Goal: Use online tool/utility: Utilize a website feature to perform a specific function

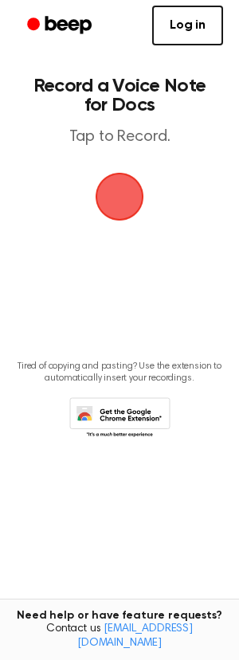
click at [118, 196] on span "button" at bounding box center [120, 197] width 52 height 52
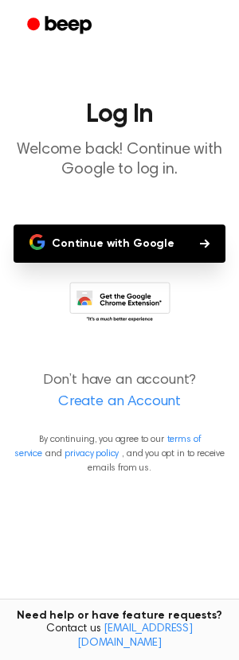
click at [148, 245] on button "Continue with Google" at bounding box center [120, 243] width 212 height 38
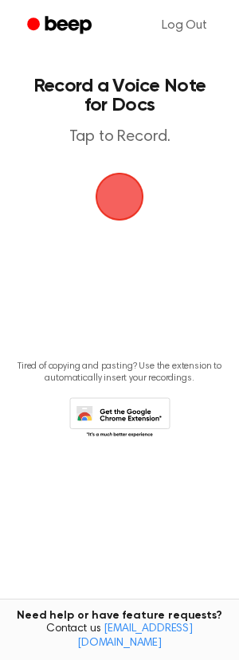
click at [119, 198] on span "button" at bounding box center [120, 197] width 52 height 52
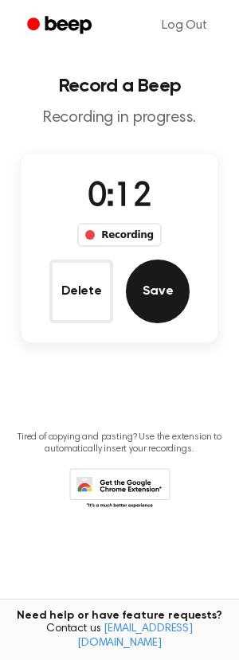
click at [162, 286] on button "Save" at bounding box center [158, 291] width 64 height 64
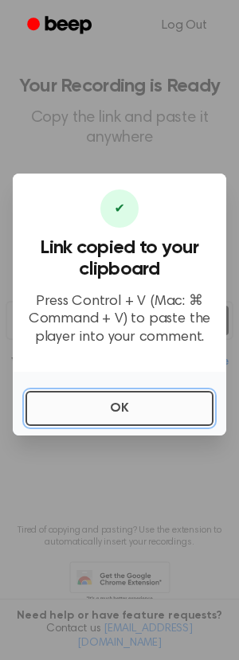
click at [130, 407] on button "OK" at bounding box center [119, 408] width 188 height 35
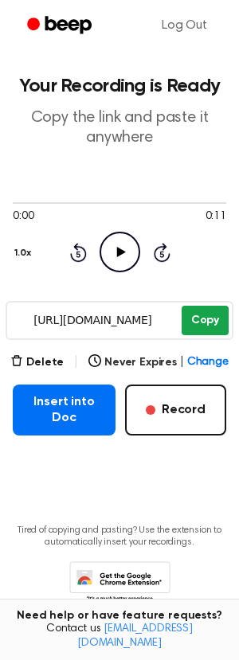
click at [201, 318] on button "Copy" at bounding box center [204, 320] width 47 height 29
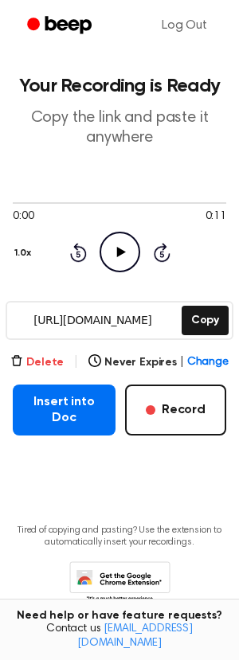
click at [34, 365] on button "Delete" at bounding box center [36, 362] width 53 height 17
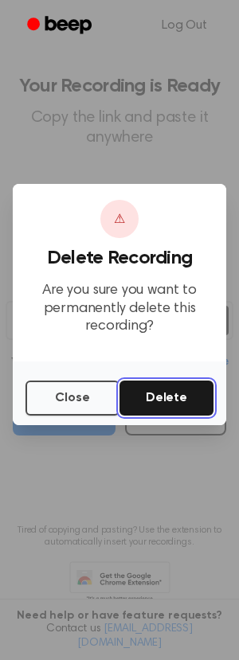
click at [161, 396] on button "Delete" at bounding box center [166, 397] width 94 height 35
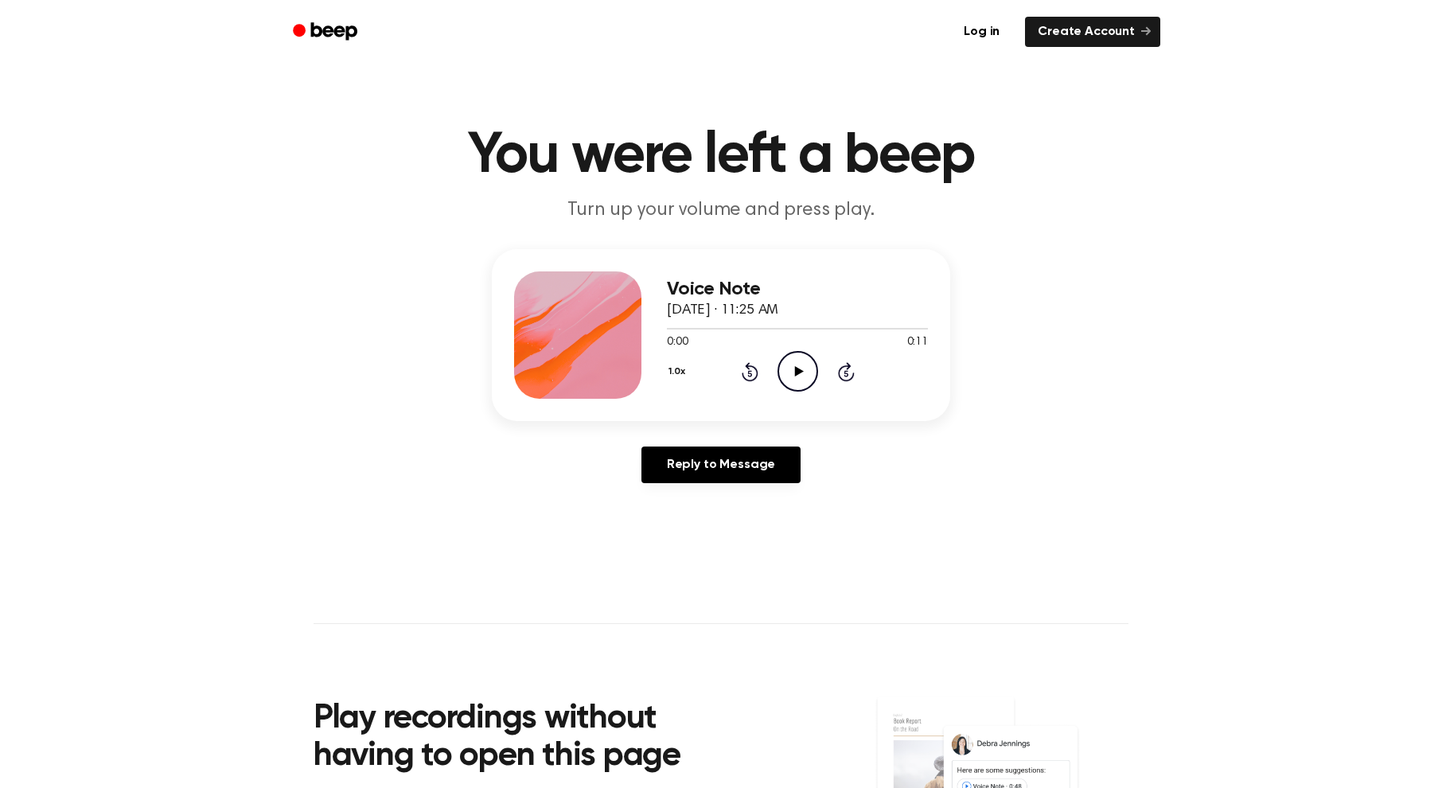
click at [804, 364] on icon "Play Audio" at bounding box center [798, 371] width 41 height 41
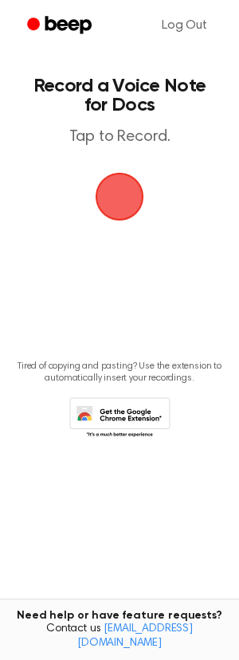
click at [119, 193] on span "button" at bounding box center [120, 197] width 49 height 49
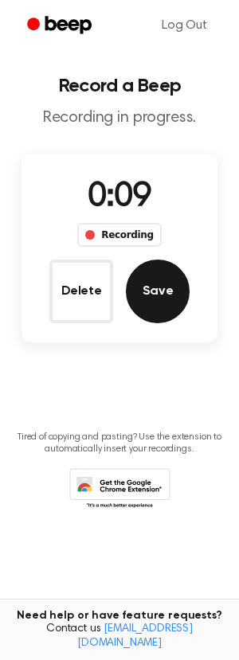
click at [159, 296] on button "Save" at bounding box center [158, 291] width 64 height 64
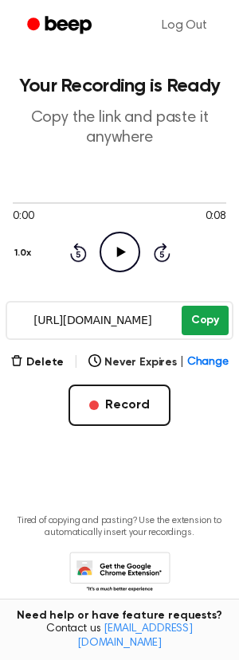
click at [205, 326] on button "Copy" at bounding box center [204, 320] width 47 height 29
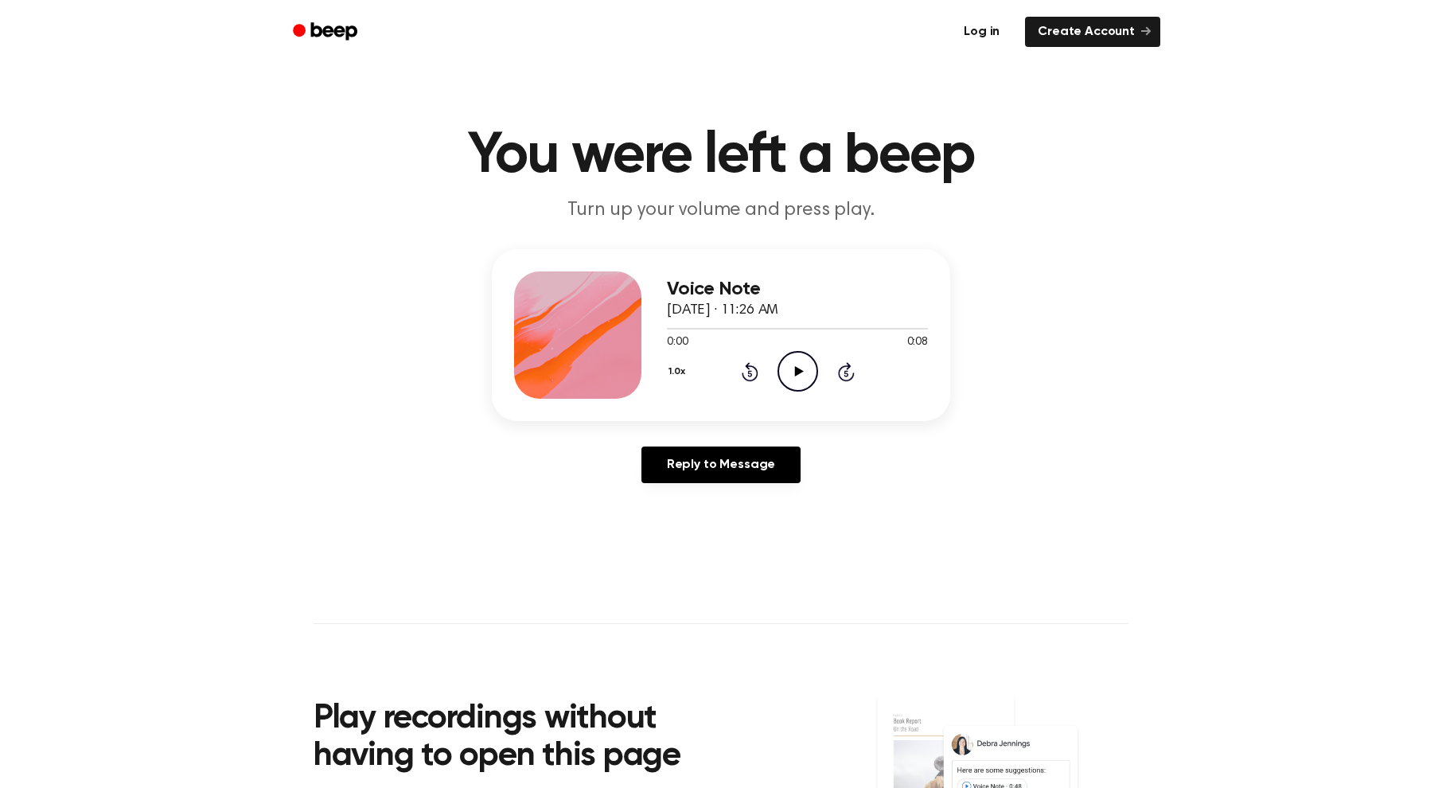
click at [984, 31] on link "Log in" at bounding box center [982, 32] width 68 height 37
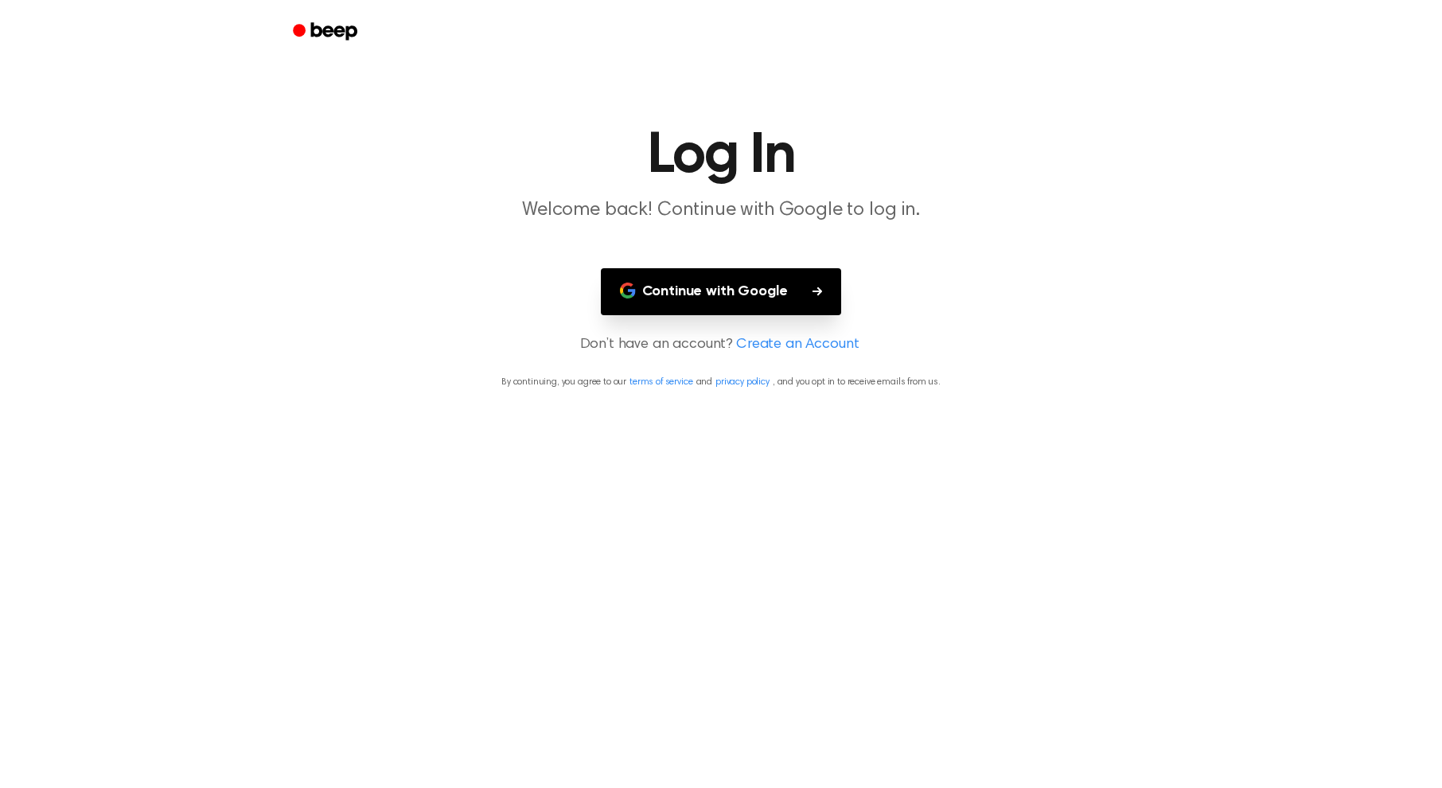
click at [755, 284] on button "Continue with Google" at bounding box center [721, 291] width 241 height 47
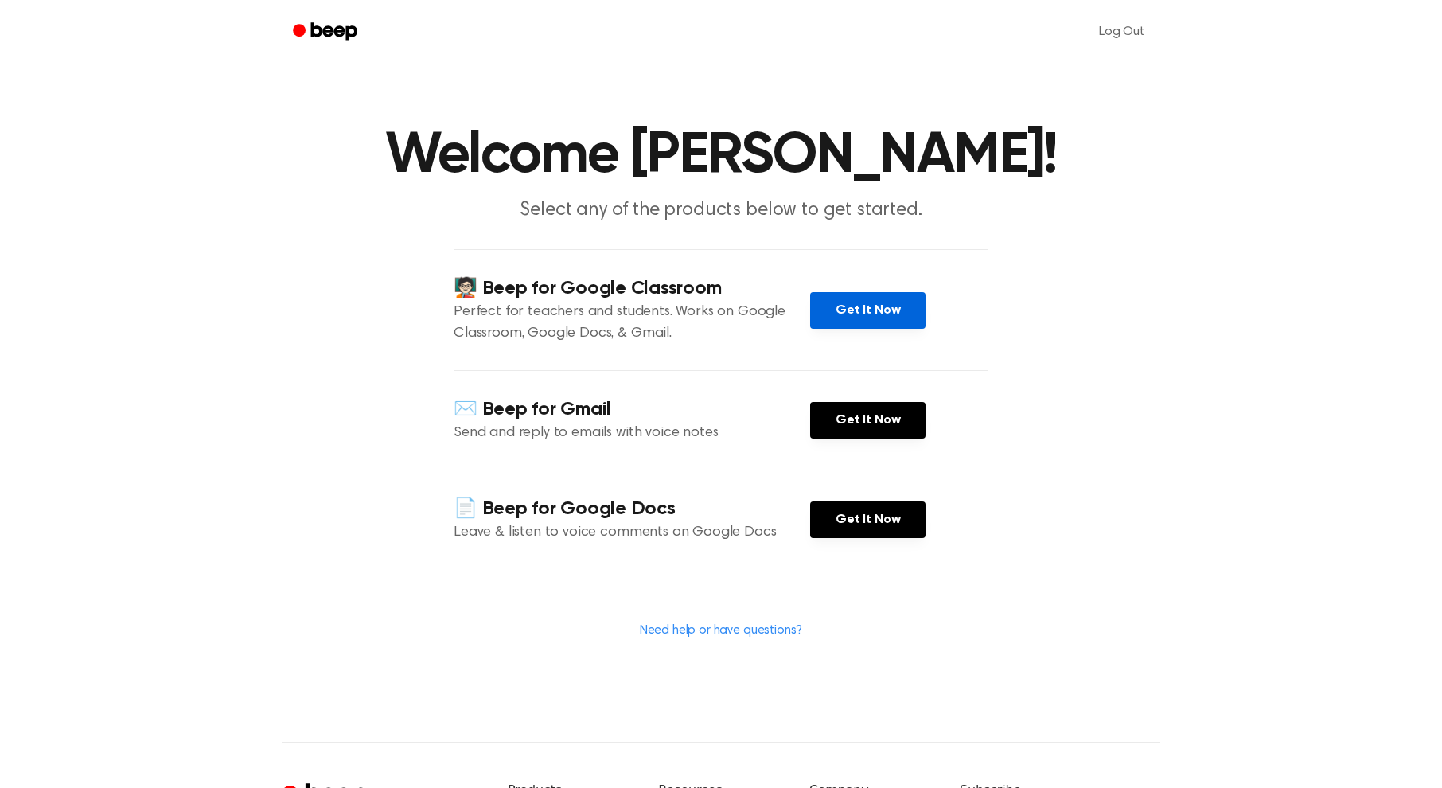
click at [864, 311] on link "Get It Now" at bounding box center [867, 310] width 115 height 37
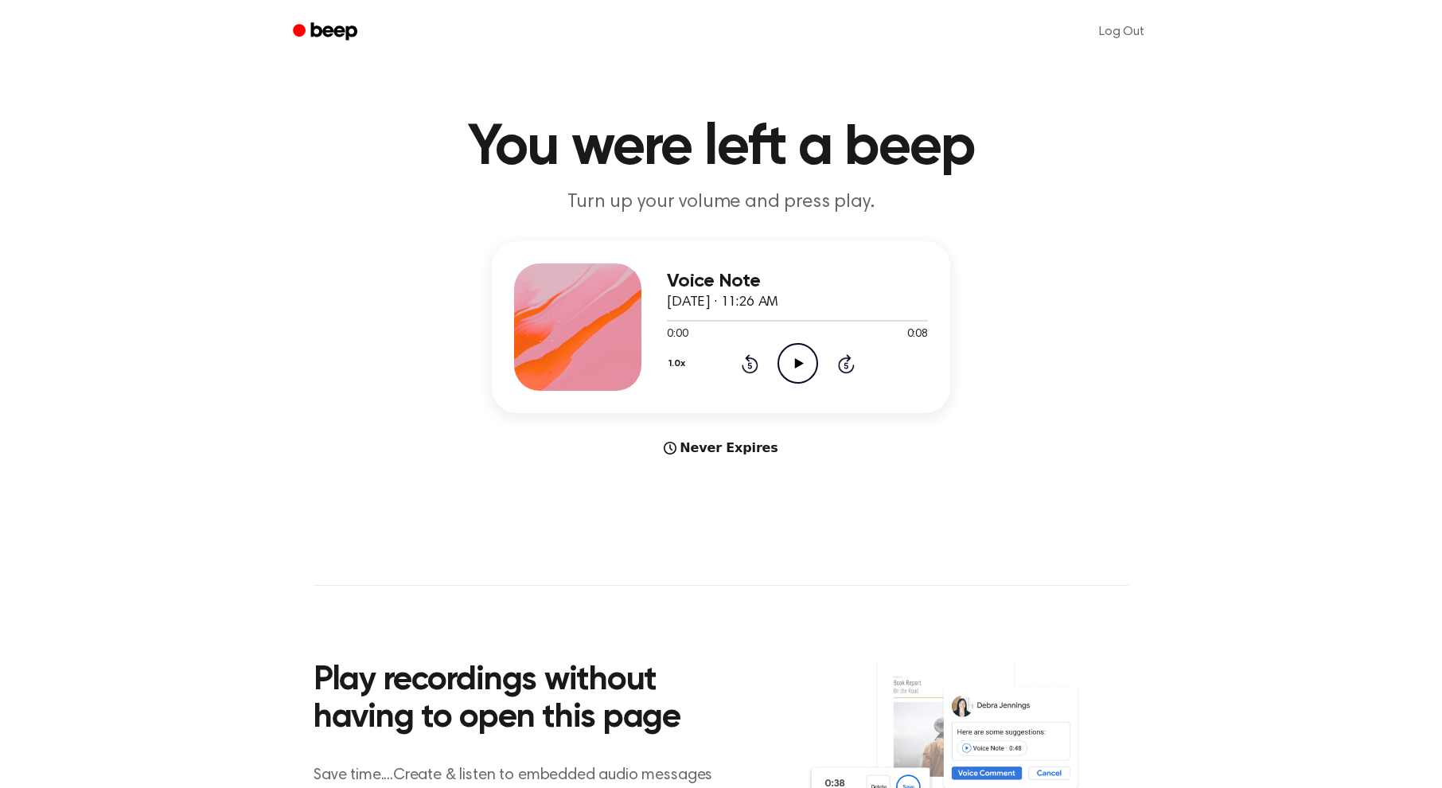
scroll to position [9, 0]
click at [792, 359] on icon "Play Audio" at bounding box center [798, 362] width 41 height 41
